Goal: Task Accomplishment & Management: Manage account settings

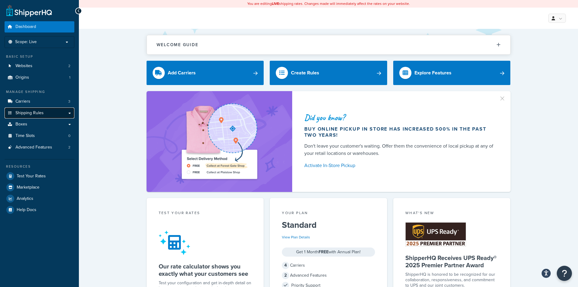
click at [39, 113] on span "Shipping Rules" at bounding box center [29, 113] width 28 height 5
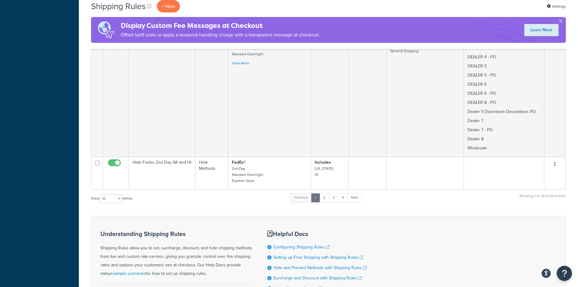
scroll to position [971, 0]
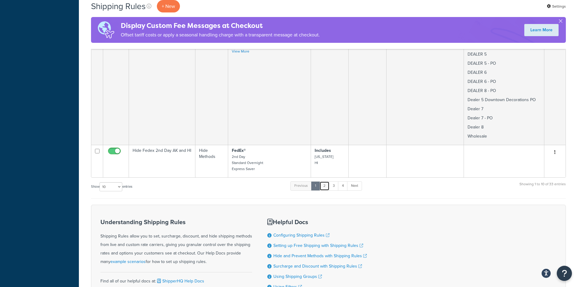
click at [326, 181] on link "2" at bounding box center [325, 185] width 10 height 9
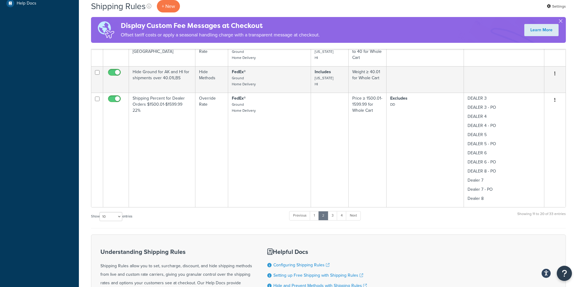
scroll to position [277, 0]
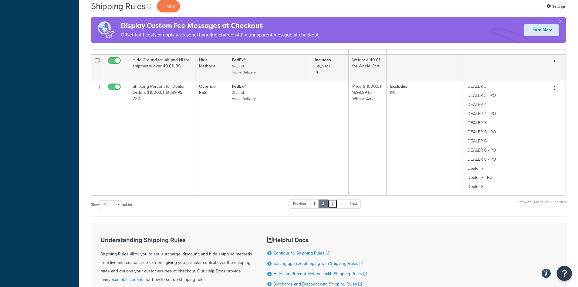
click at [335, 203] on link "3" at bounding box center [333, 203] width 10 height 9
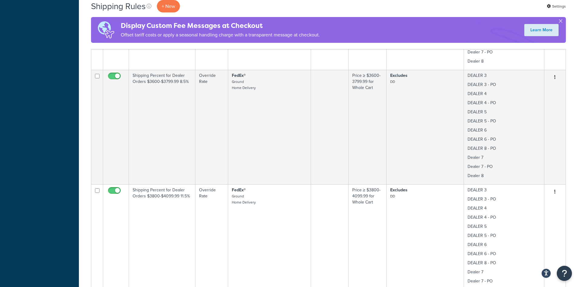
scroll to position [725, 0]
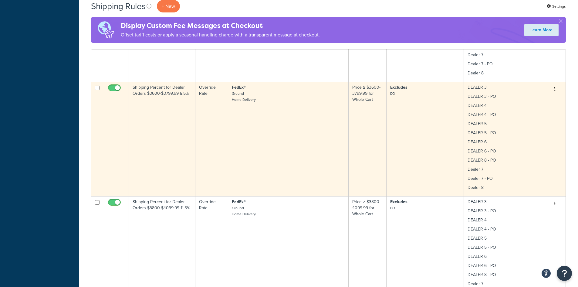
click at [557, 89] on button "button" at bounding box center [555, 89] width 9 height 10
click at [532, 101] on link "Edit" at bounding box center [535, 100] width 48 height 12
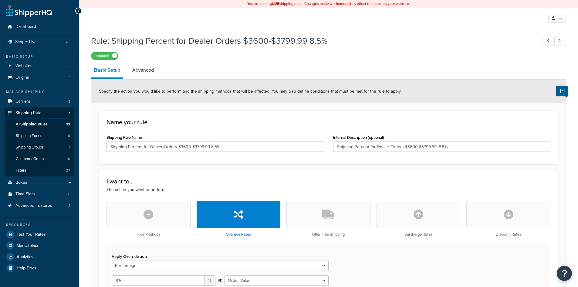
select select "PERCENTAGE"
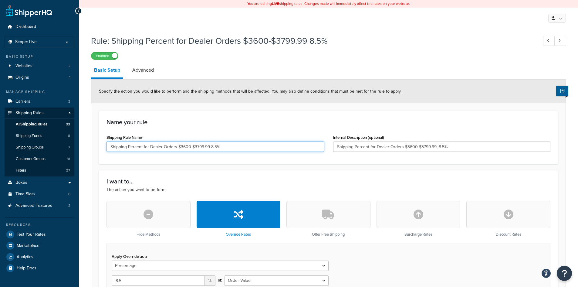
drag, startPoint x: 210, startPoint y: 145, endPoint x: 210, endPoint y: 150, distance: 4.6
click at [210, 145] on input "Shipping Percent for Dealer Orders $3600-$3799.99 8.5%" at bounding box center [216, 146] width 218 height 10
type input "Shipping Percent for Dealer Orders $3600-$3799.99 10.5%"
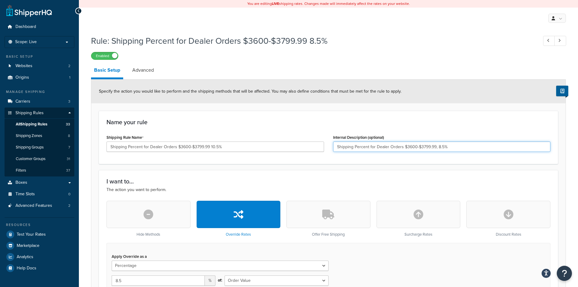
click at [440, 146] on input "Shipping Percent for Dealer Orders $3600-$3799.99, 8.5%" at bounding box center [442, 146] width 218 height 10
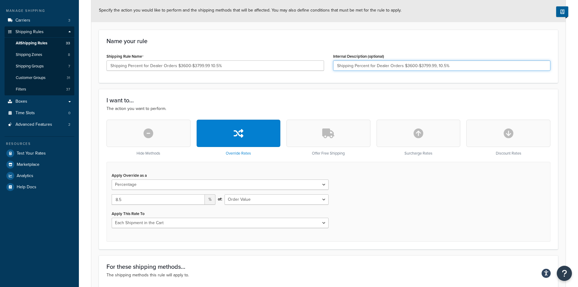
type input "Shipping Percent for Dealer Orders $3600-$3799.99, 10.5%"
click at [116, 199] on input "8.5" at bounding box center [158, 199] width 93 height 10
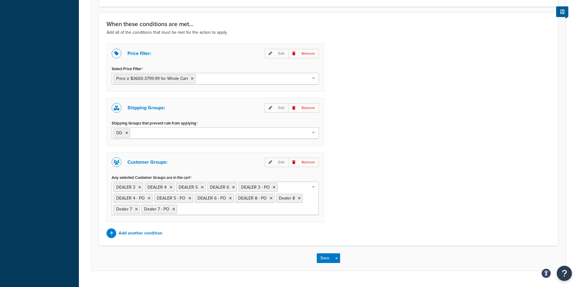
scroll to position [449, 0]
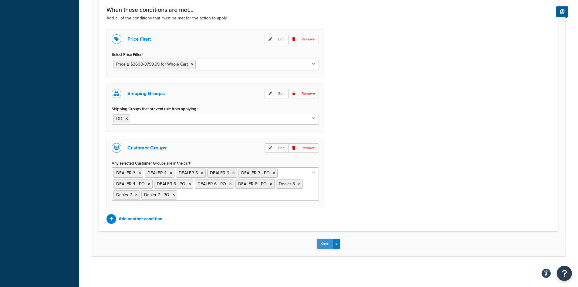
type input "10.5"
click at [320, 243] on button "Save" at bounding box center [325, 244] width 16 height 10
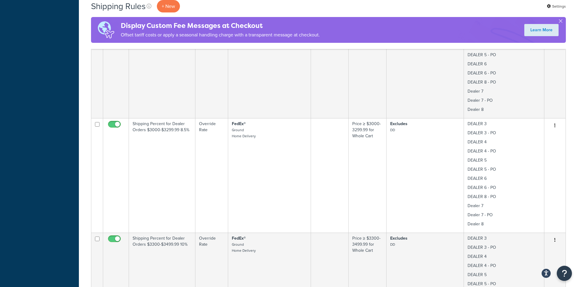
scroll to position [371, 0]
